Goal: Task Accomplishment & Management: Use online tool/utility

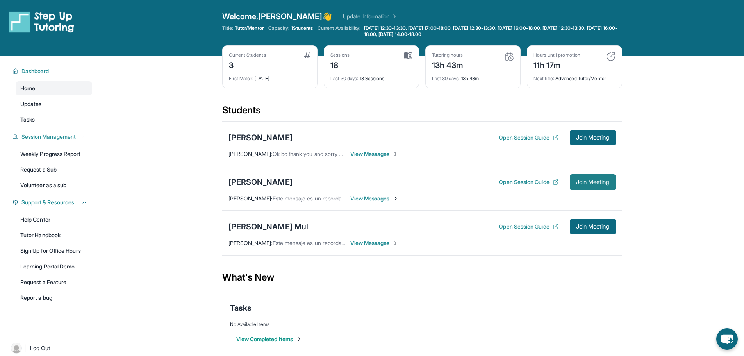
click at [589, 178] on button "Join Meeting" at bounding box center [593, 182] width 46 height 16
click at [533, 181] on button "Open Session Guide" at bounding box center [529, 182] width 60 height 8
click at [585, 184] on span "Join Meeting" at bounding box center [593, 182] width 34 height 5
